Goal: Find specific page/section: Find specific page/section

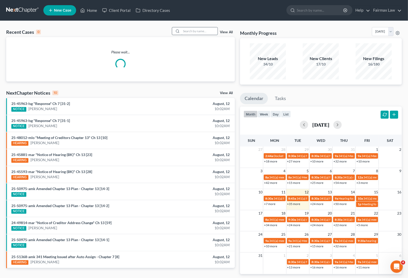
click at [191, 32] on input "search" at bounding box center [199, 30] width 36 height 7
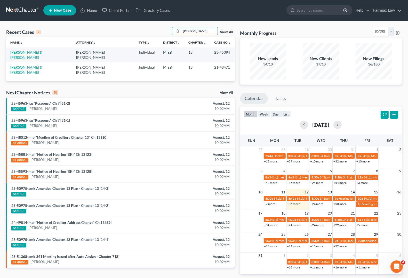
type input "[PERSON_NAME]"
click at [32, 54] on link "[PERSON_NAME] & [PERSON_NAME]" at bounding box center [26, 55] width 32 height 10
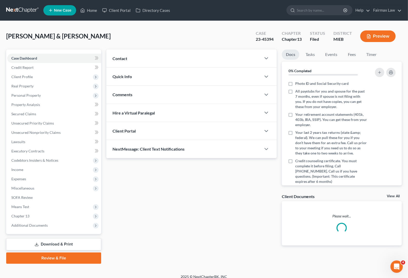
click at [206, 201] on div "Updates & News × Contact New Contact Quick Info Status Referral Source Select W…" at bounding box center [191, 152] width 175 height 204
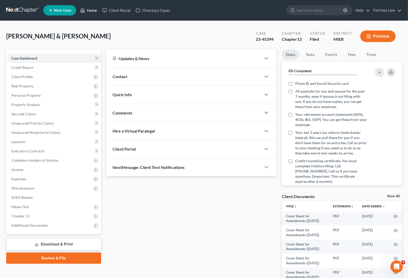
click at [88, 10] on link "Home" at bounding box center [89, 10] width 22 height 9
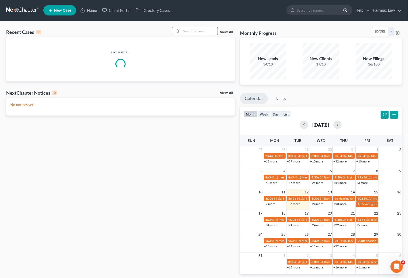
click at [204, 30] on input "search" at bounding box center [199, 30] width 36 height 7
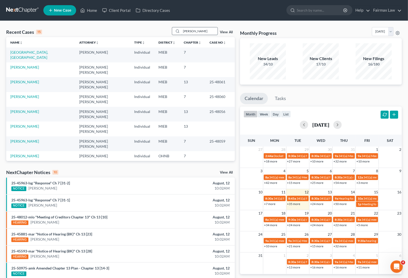
type input "[PERSON_NAME]"
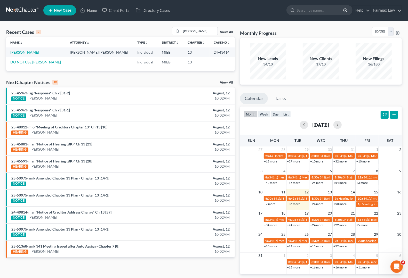
click at [23, 53] on link "[PERSON_NAME]" at bounding box center [24, 52] width 29 height 4
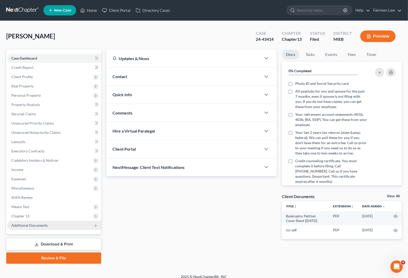
click at [23, 224] on span "Additional Documents" at bounding box center [29, 225] width 36 height 4
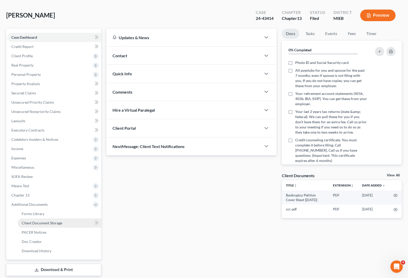
scroll to position [32, 0]
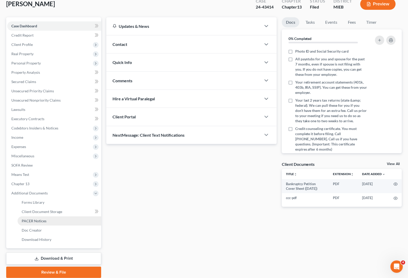
click at [33, 222] on span "PACER Notices" at bounding box center [34, 221] width 25 height 4
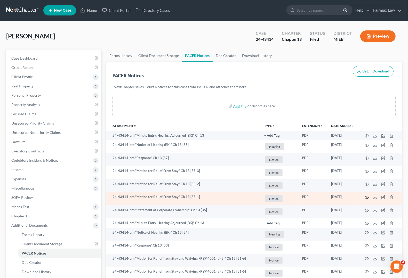
click at [367, 198] on icon "button" at bounding box center [367, 197] width 4 height 4
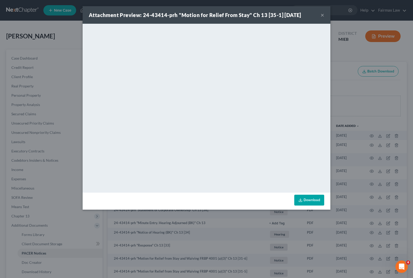
click at [323, 14] on button "×" at bounding box center [323, 15] width 4 height 6
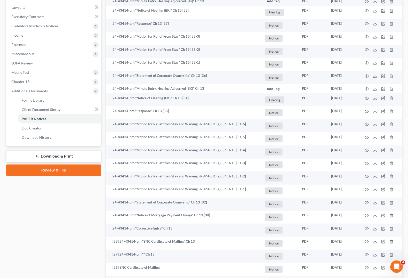
scroll to position [129, 0]
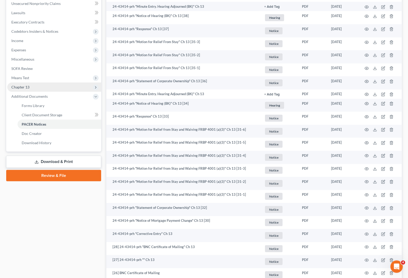
click at [17, 88] on span "Chapter 13" at bounding box center [20, 87] width 18 height 4
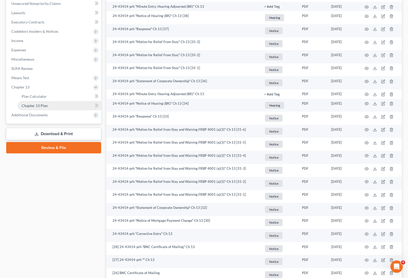
click at [26, 106] on span "Chapter 13 Plan" at bounding box center [35, 105] width 26 height 4
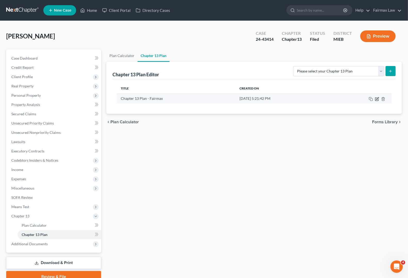
click at [377, 99] on icon "button" at bounding box center [377, 99] width 4 height 4
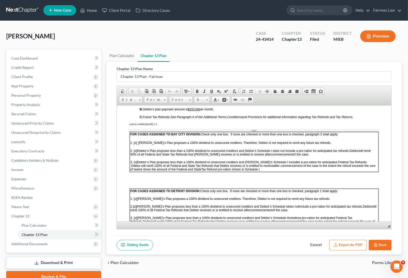
scroll to position [290, 0]
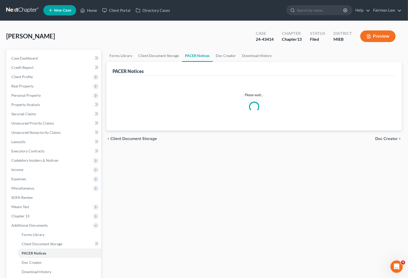
scroll to position [23, 0]
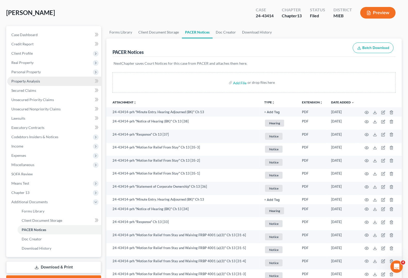
click at [33, 80] on span "Property Analysis" at bounding box center [25, 81] width 29 height 4
